Goal: Task Accomplishment & Management: Manage account settings

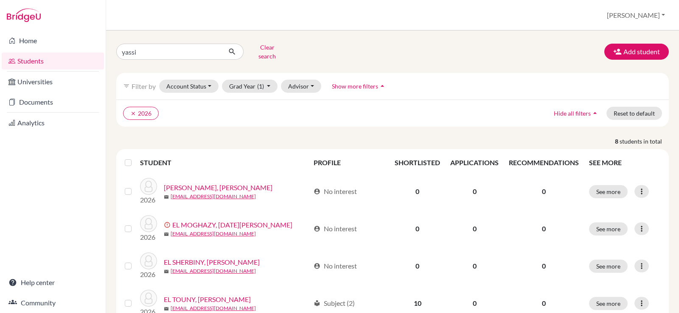
type input "yassin"
click button "submit" at bounding box center [232, 52] width 22 height 16
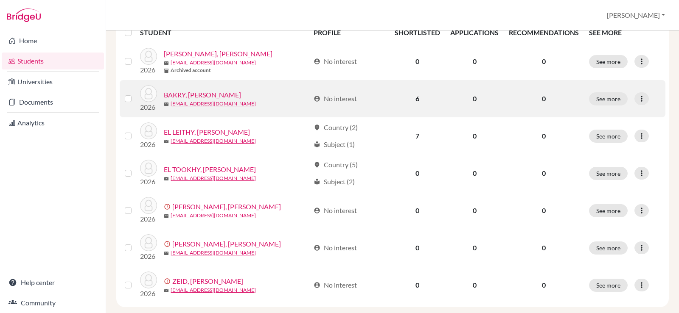
scroll to position [139, 0]
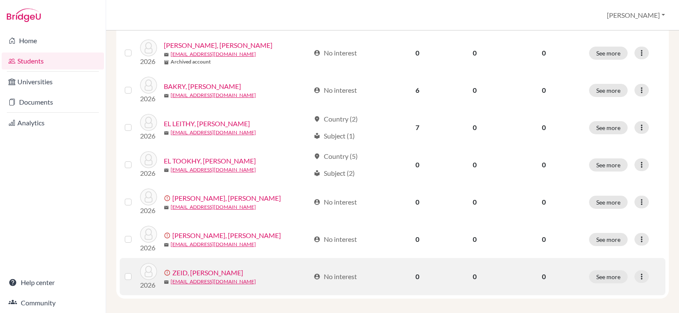
click at [208, 271] on link "ZEID, [PERSON_NAME]" at bounding box center [207, 273] width 71 height 10
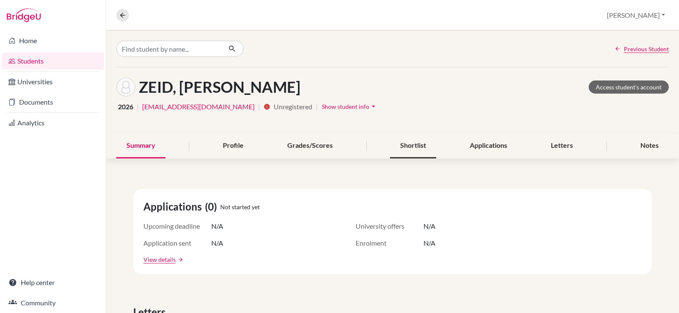
click at [414, 145] on div "Shortlist" at bounding box center [413, 146] width 46 height 25
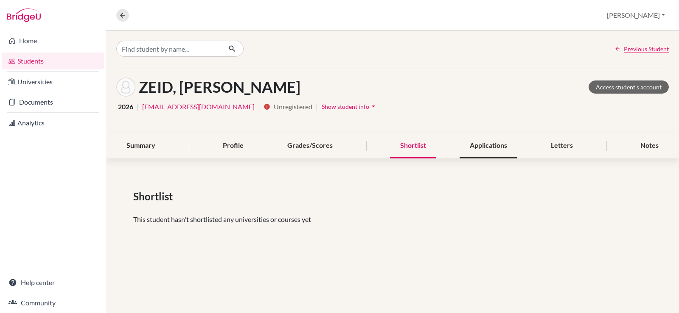
click at [480, 143] on div "Applications" at bounding box center [488, 146] width 58 height 25
click at [408, 144] on div "Shortlist" at bounding box center [413, 146] width 46 height 25
click at [132, 147] on div "Summary" at bounding box center [140, 146] width 49 height 25
